Goal: Task Accomplishment & Management: Manage account settings

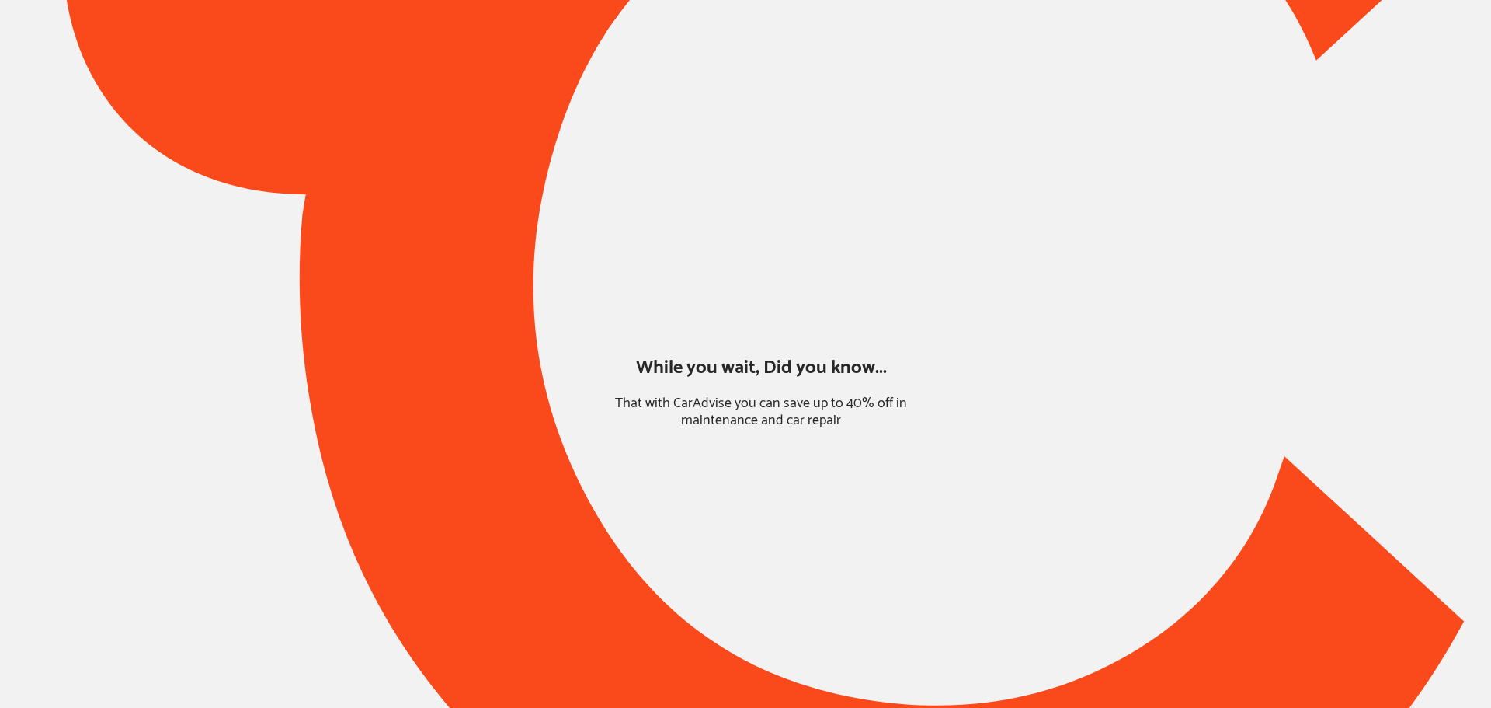
type input "*****"
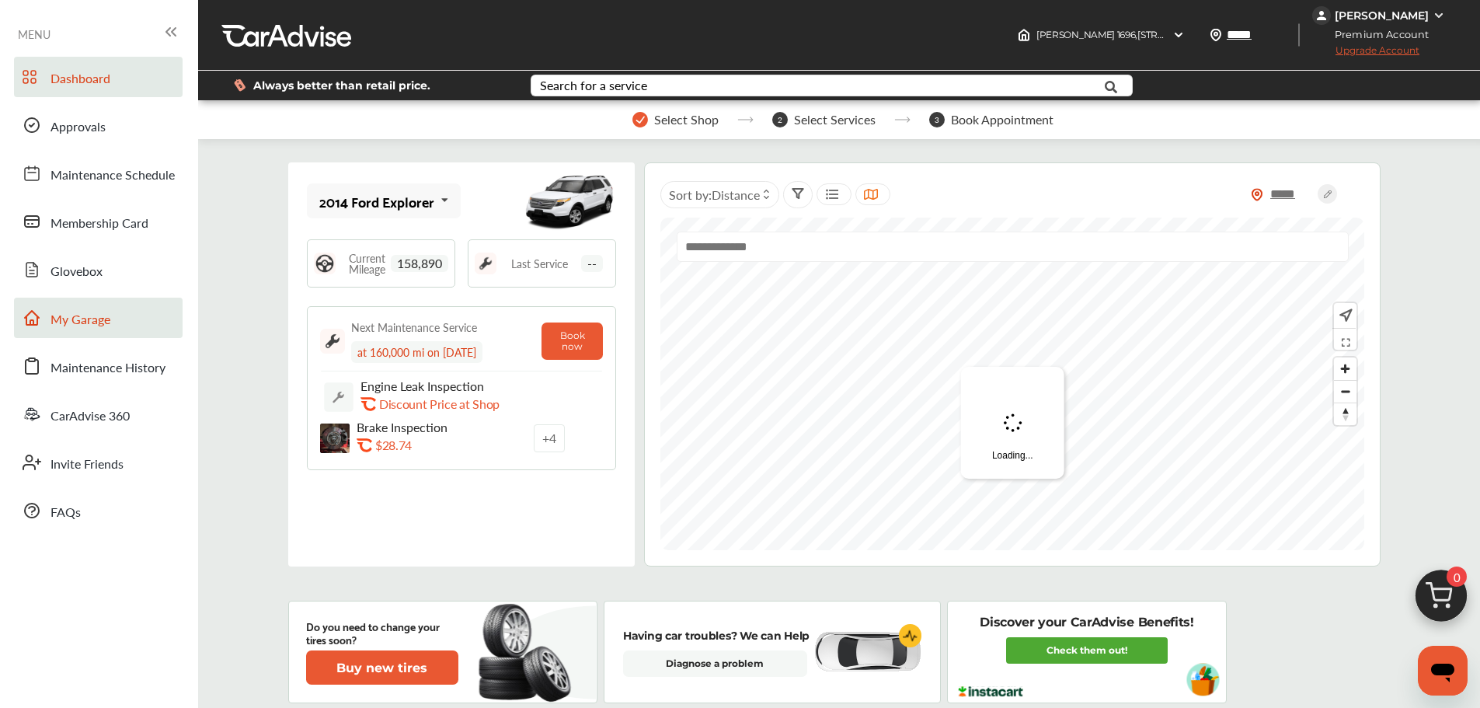
click at [131, 314] on link "My Garage" at bounding box center [98, 318] width 169 height 40
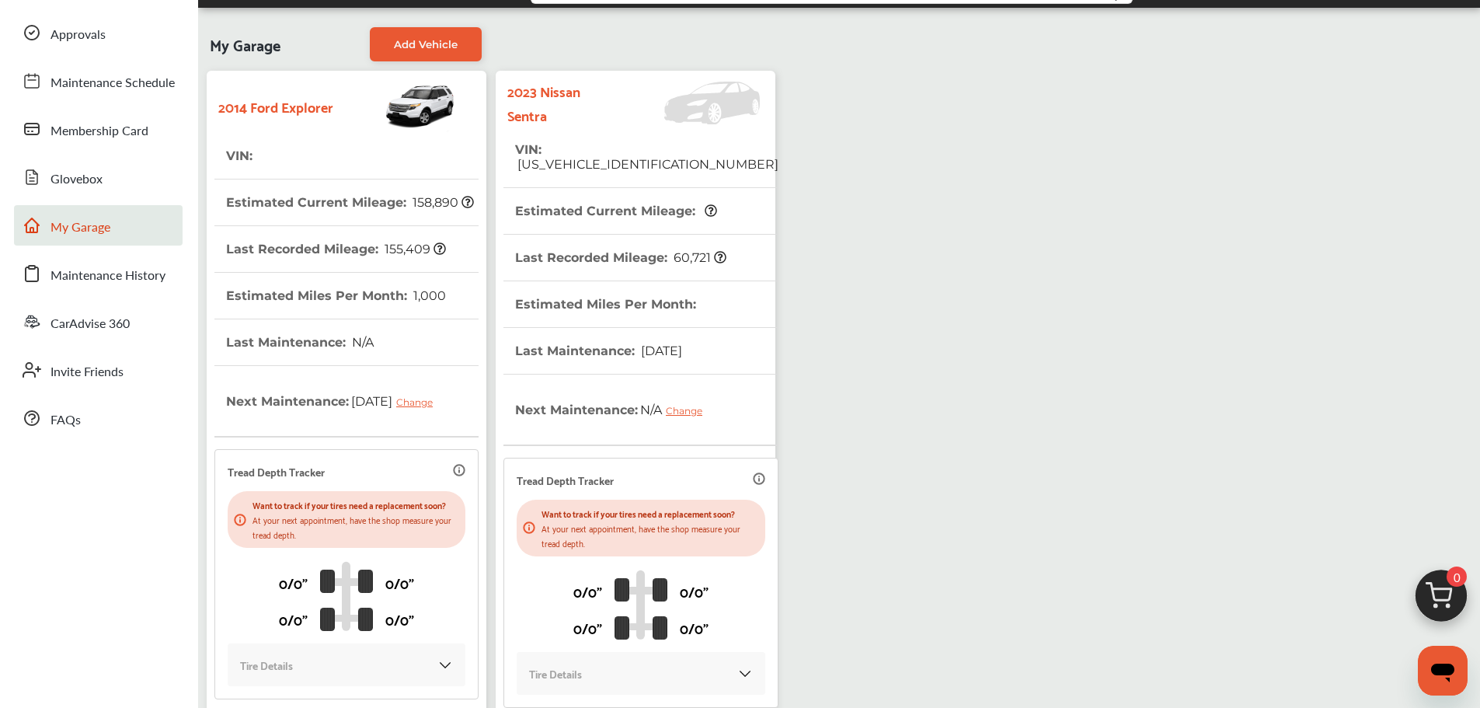
scroll to position [274, 0]
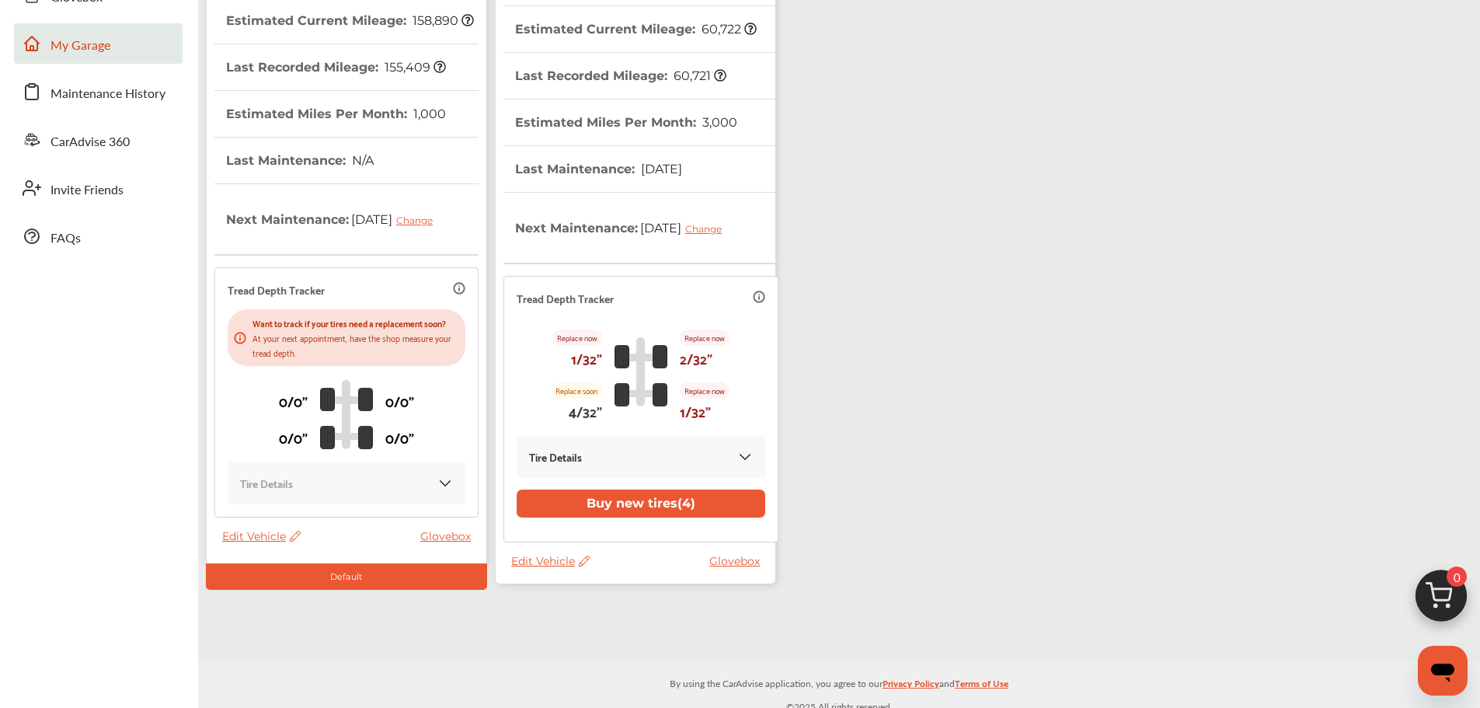
click at [544, 561] on span "Edit Vehicle" at bounding box center [550, 561] width 78 height 14
click at [593, 618] on div "Use this vehicle" at bounding box center [614, 626] width 140 height 24
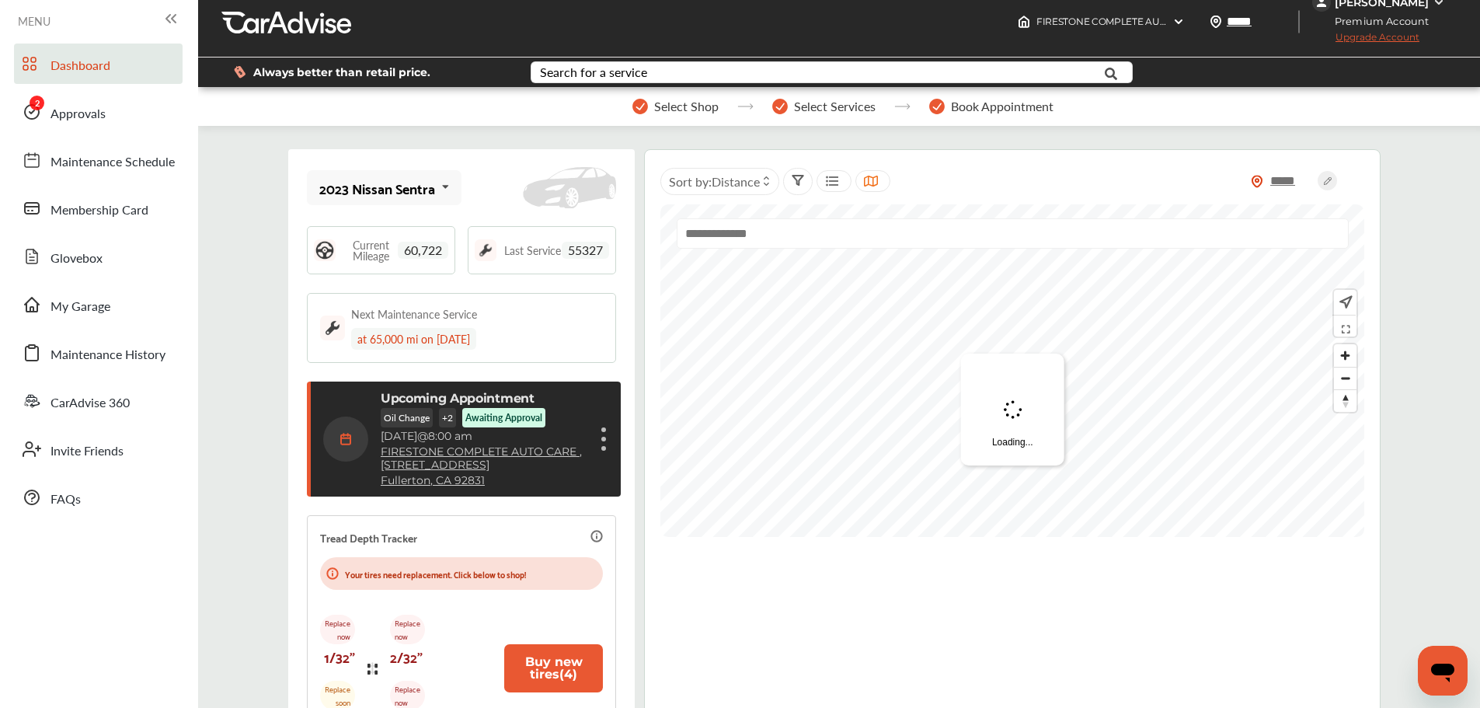
scroll to position [78, 0]
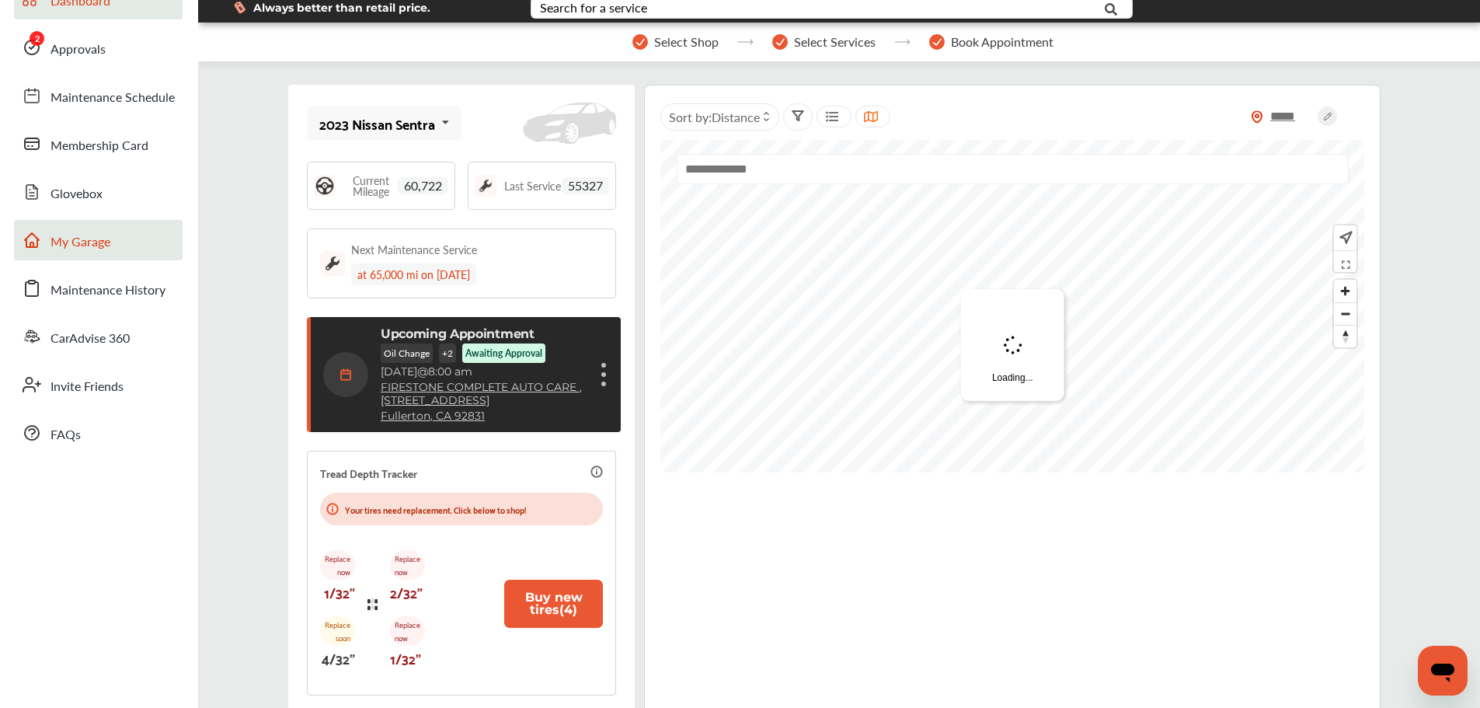
click at [118, 249] on link "My Garage" at bounding box center [98, 240] width 169 height 40
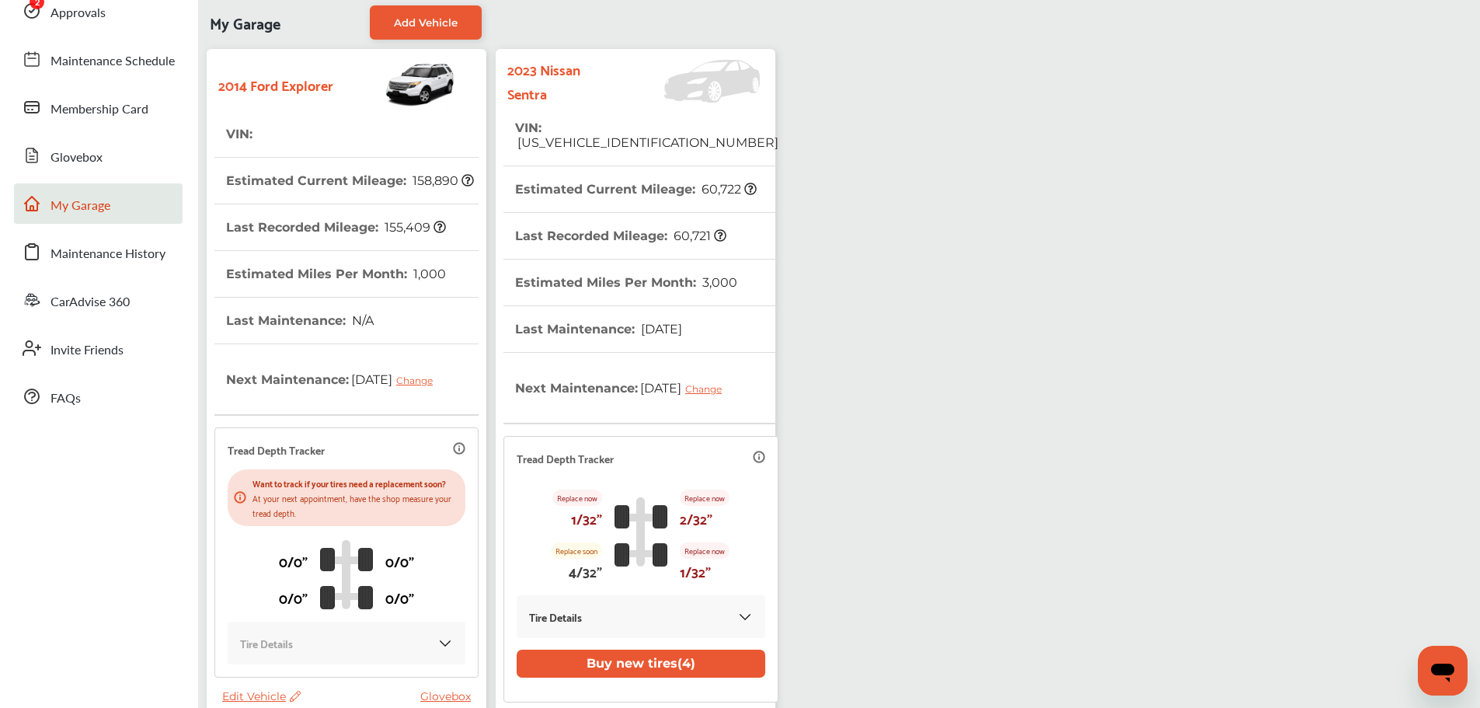
scroll to position [284, 0]
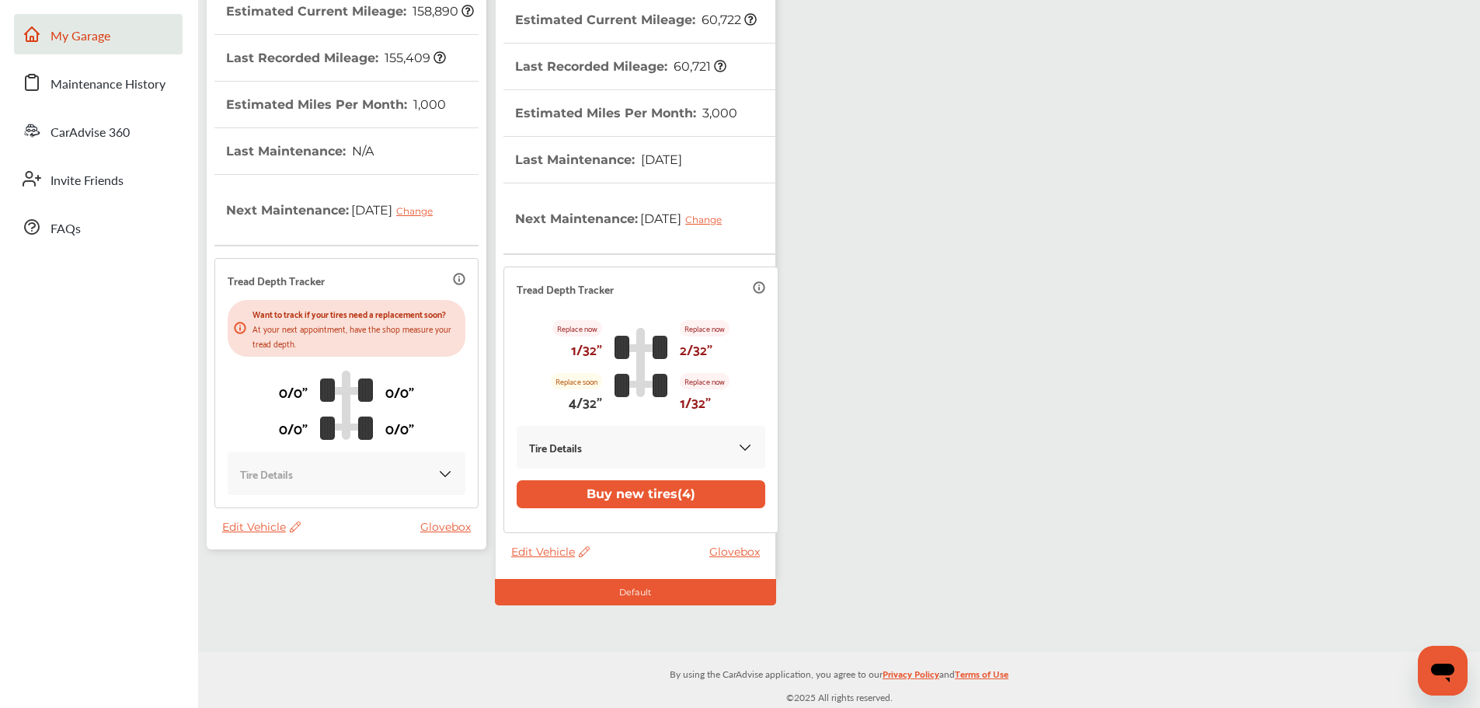
click at [267, 534] on span "Edit Vehicle" at bounding box center [261, 527] width 78 height 14
click at [316, 593] on div "Remove" at bounding box center [337, 583] width 140 height 24
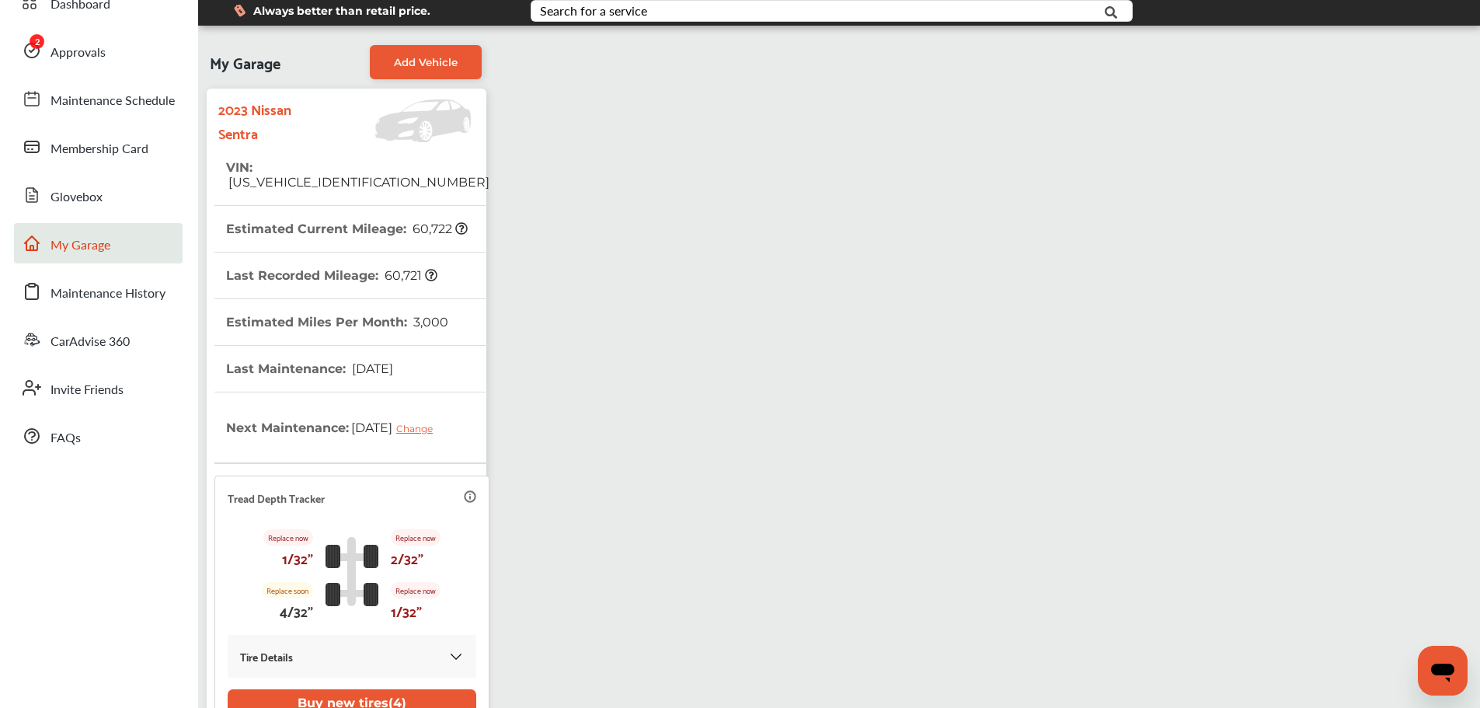
scroll to position [0, 0]
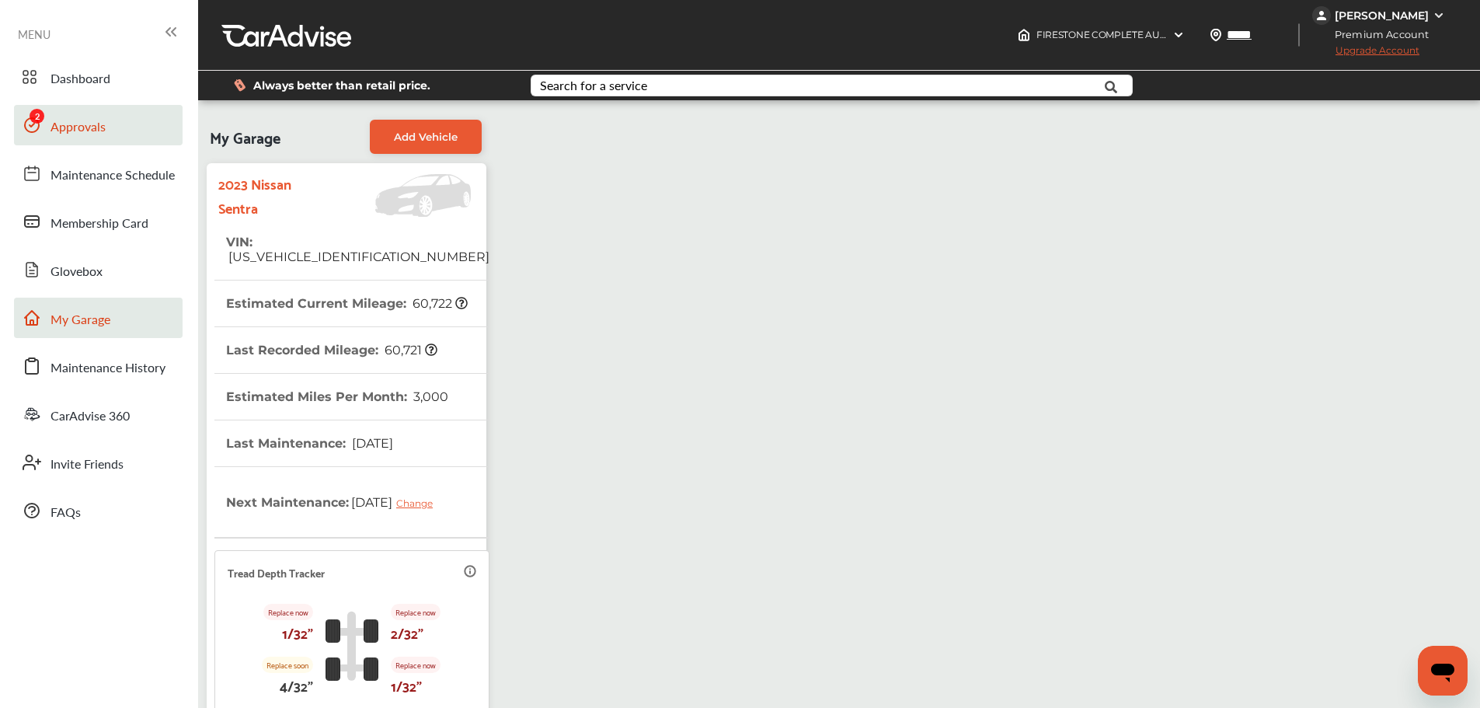
click at [68, 123] on span "Approvals" at bounding box center [77, 127] width 55 height 20
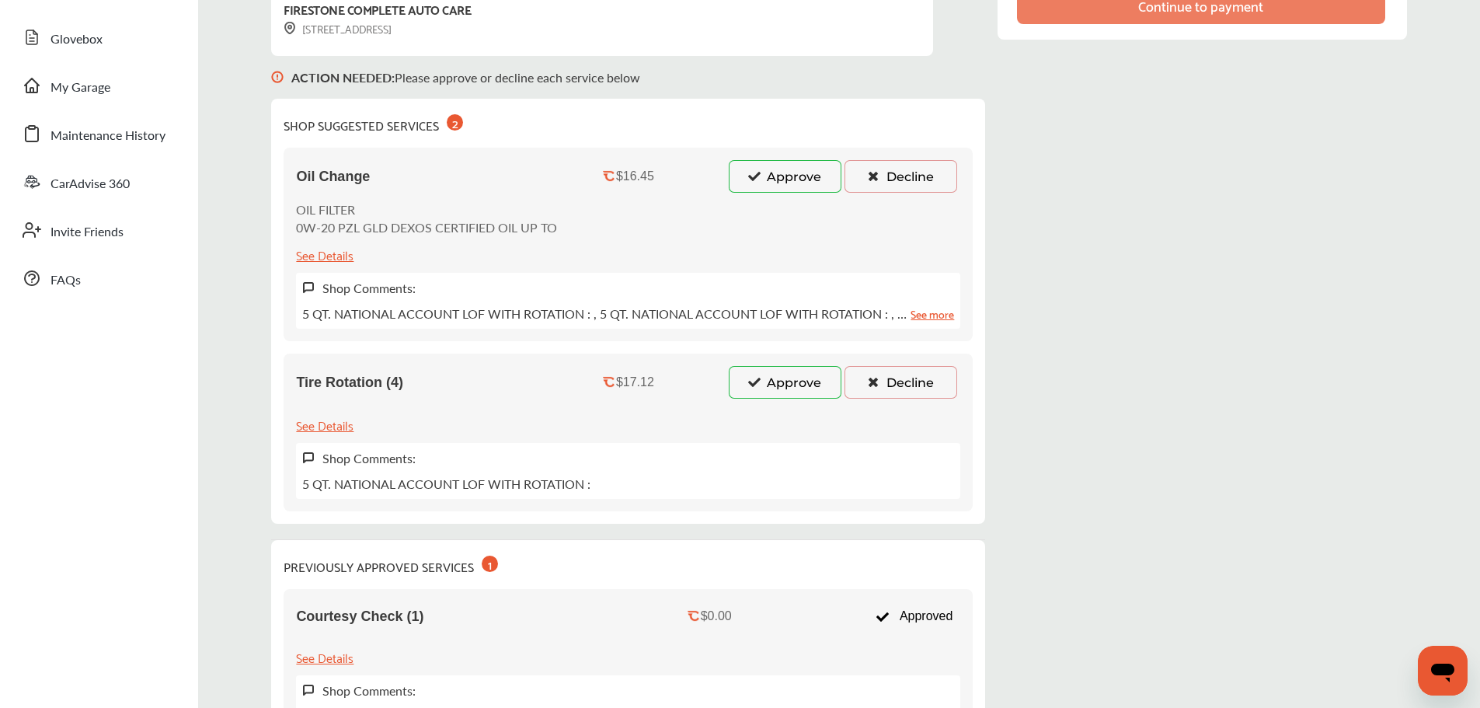
scroll to position [233, 0]
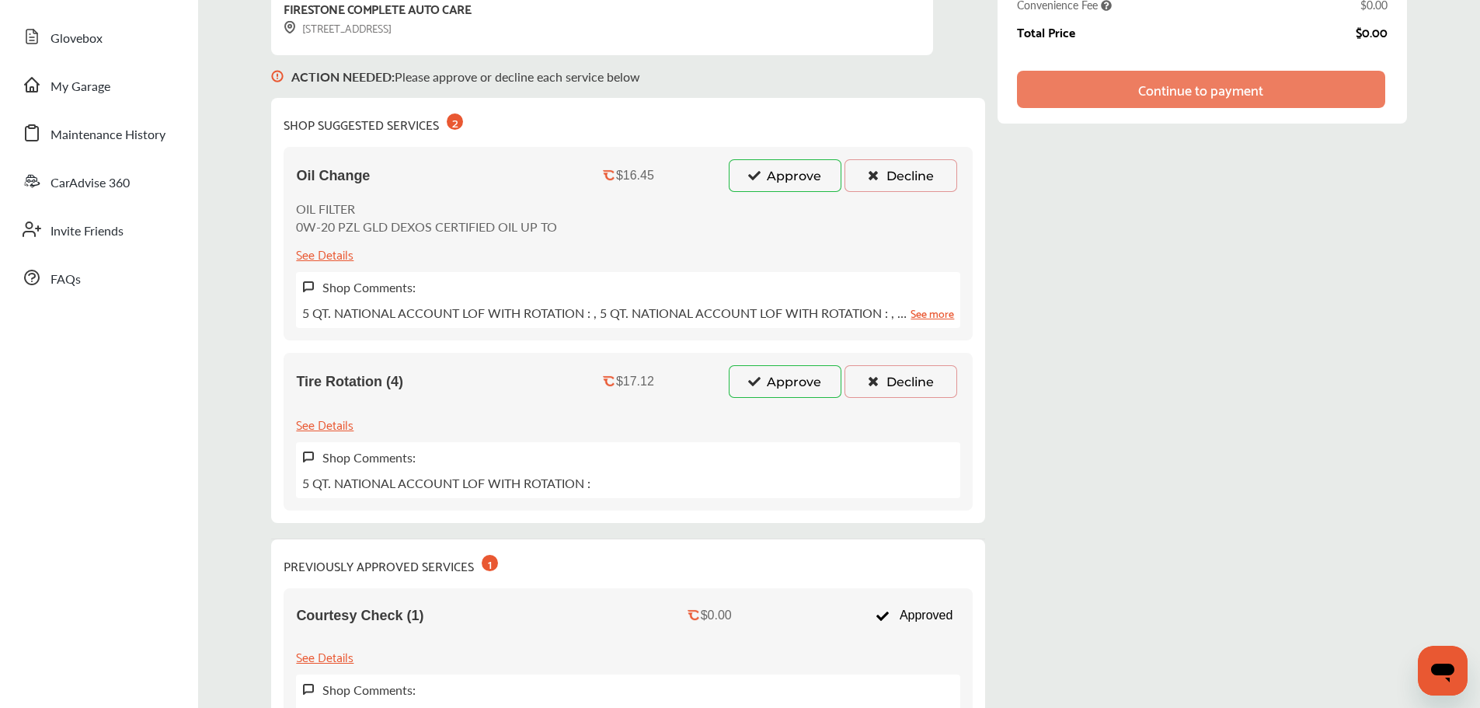
click at [774, 195] on div "Oil Change $16.45 Approve Decline OIL FILTER 0W-20 PZL GLD DEXOS CERTIFIED OIL …" at bounding box center [628, 243] width 689 height 193
click at [785, 384] on button "Approve" at bounding box center [785, 381] width 113 height 33
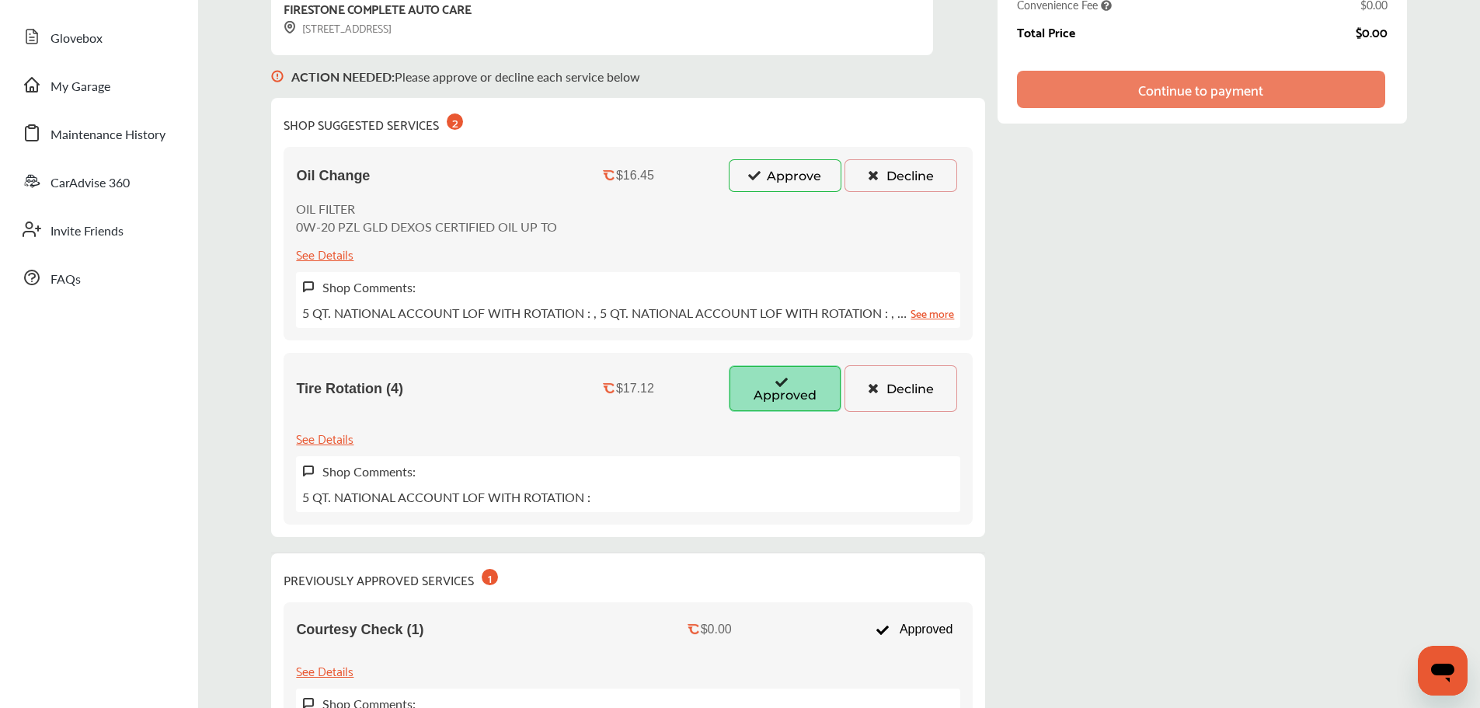
click at [771, 185] on button "Approve" at bounding box center [785, 175] width 113 height 33
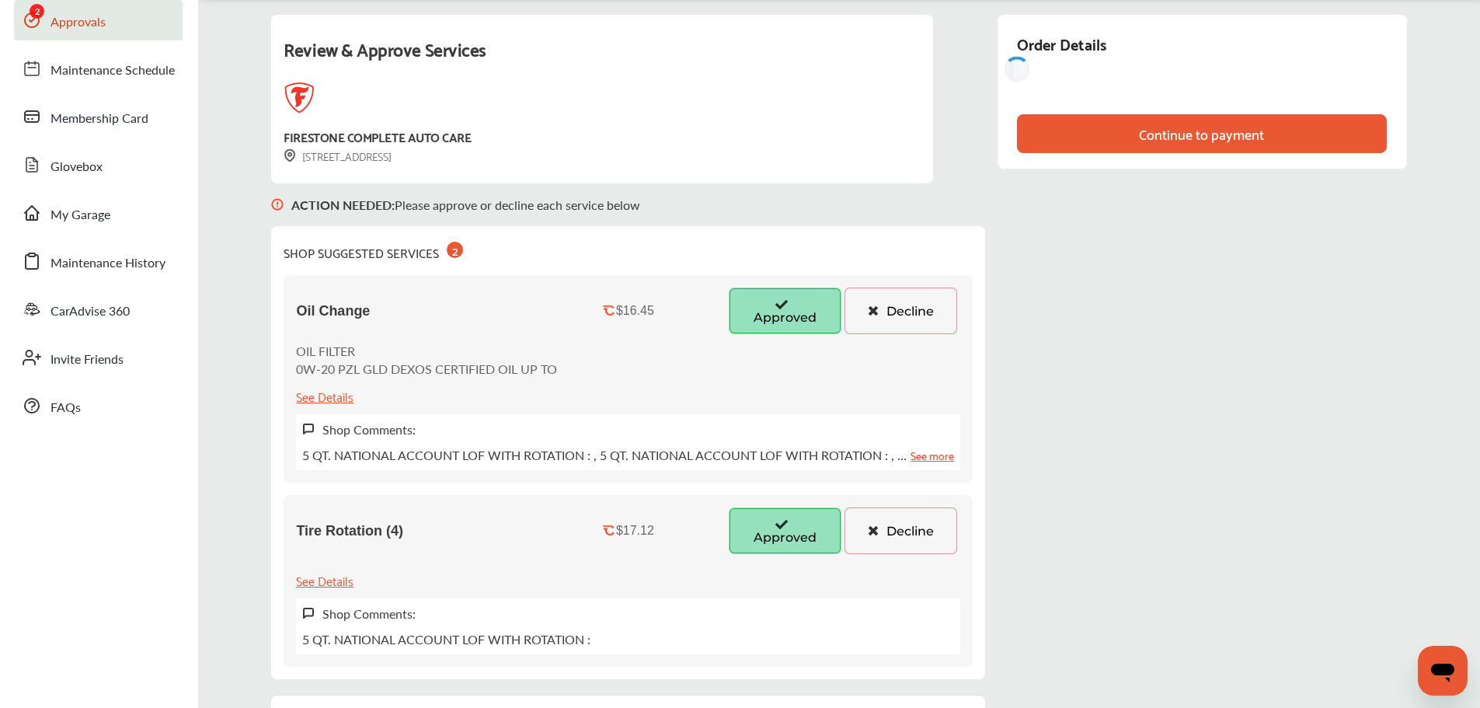
scroll to position [0, 0]
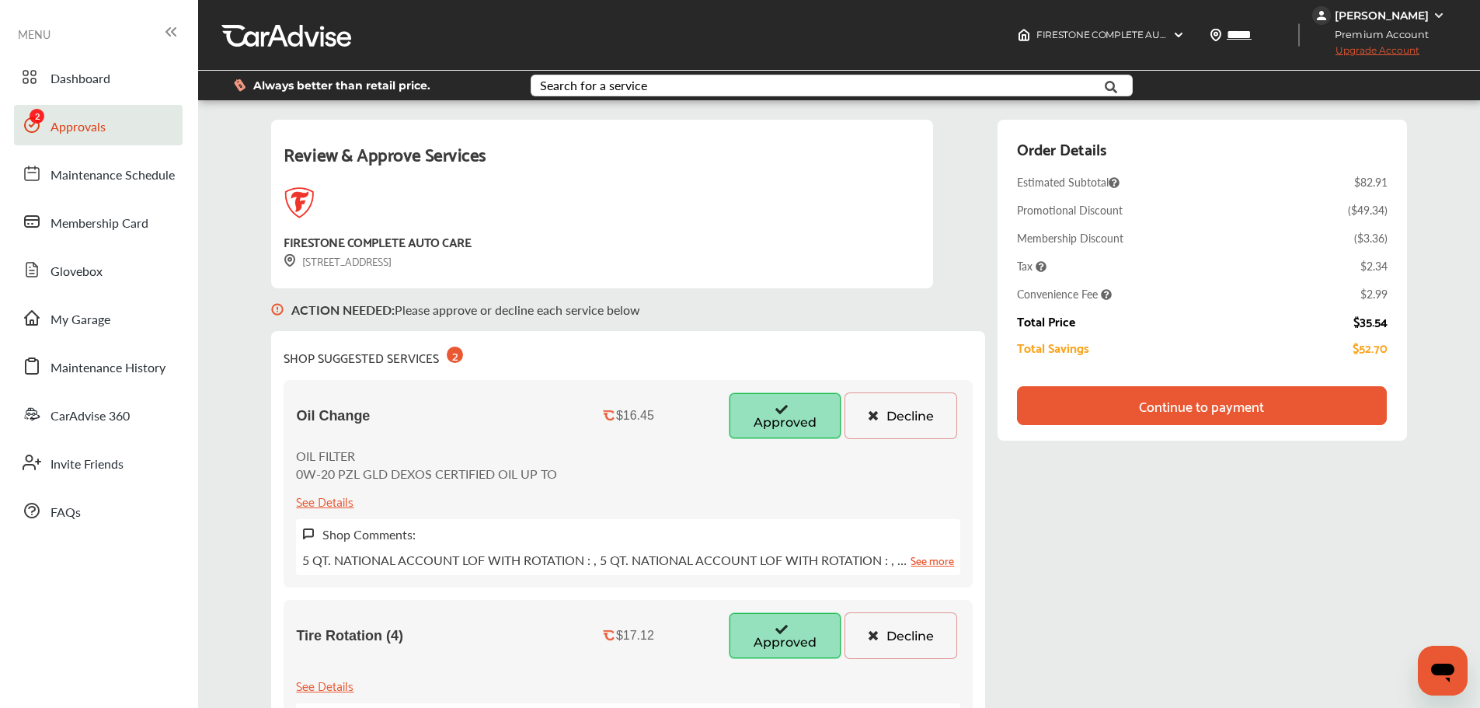
click at [893, 645] on button "Decline" at bounding box center [900, 635] width 113 height 47
